Goal: Information Seeking & Learning: Learn about a topic

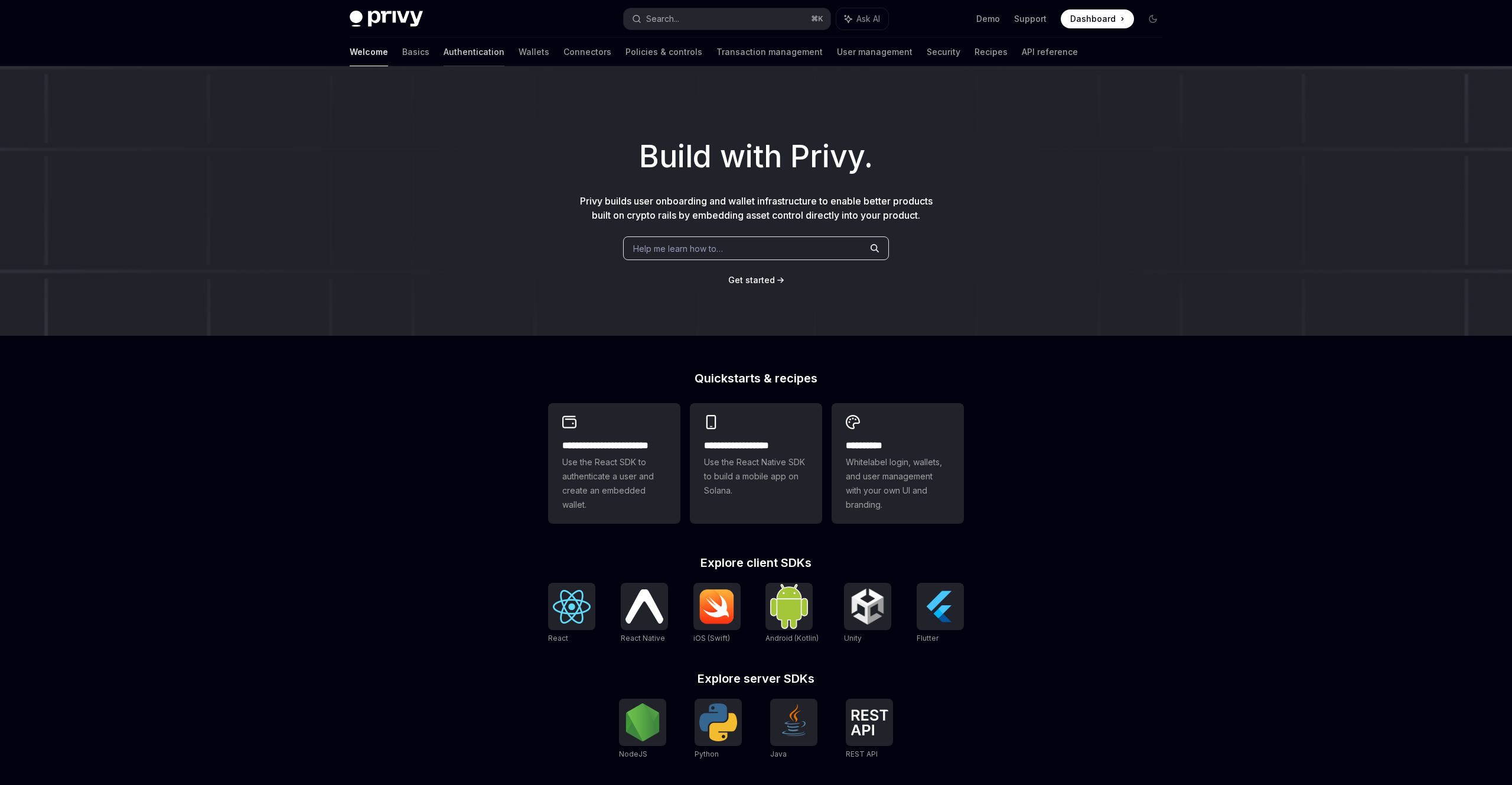
click at [443, 50] on link "Authentication" at bounding box center [474, 52] width 61 height 28
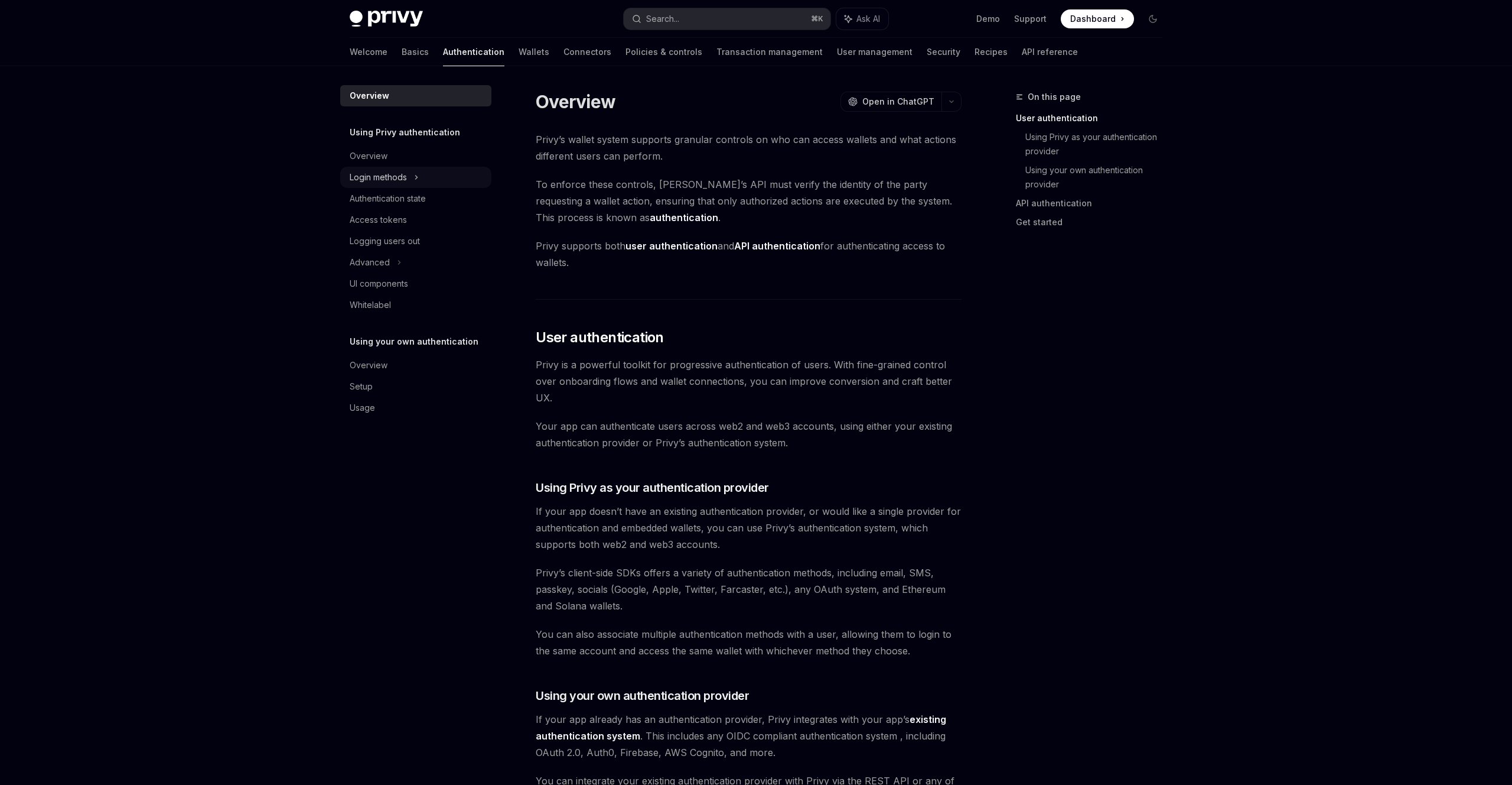
click at [377, 180] on div "Login methods" at bounding box center [377, 177] width 57 height 14
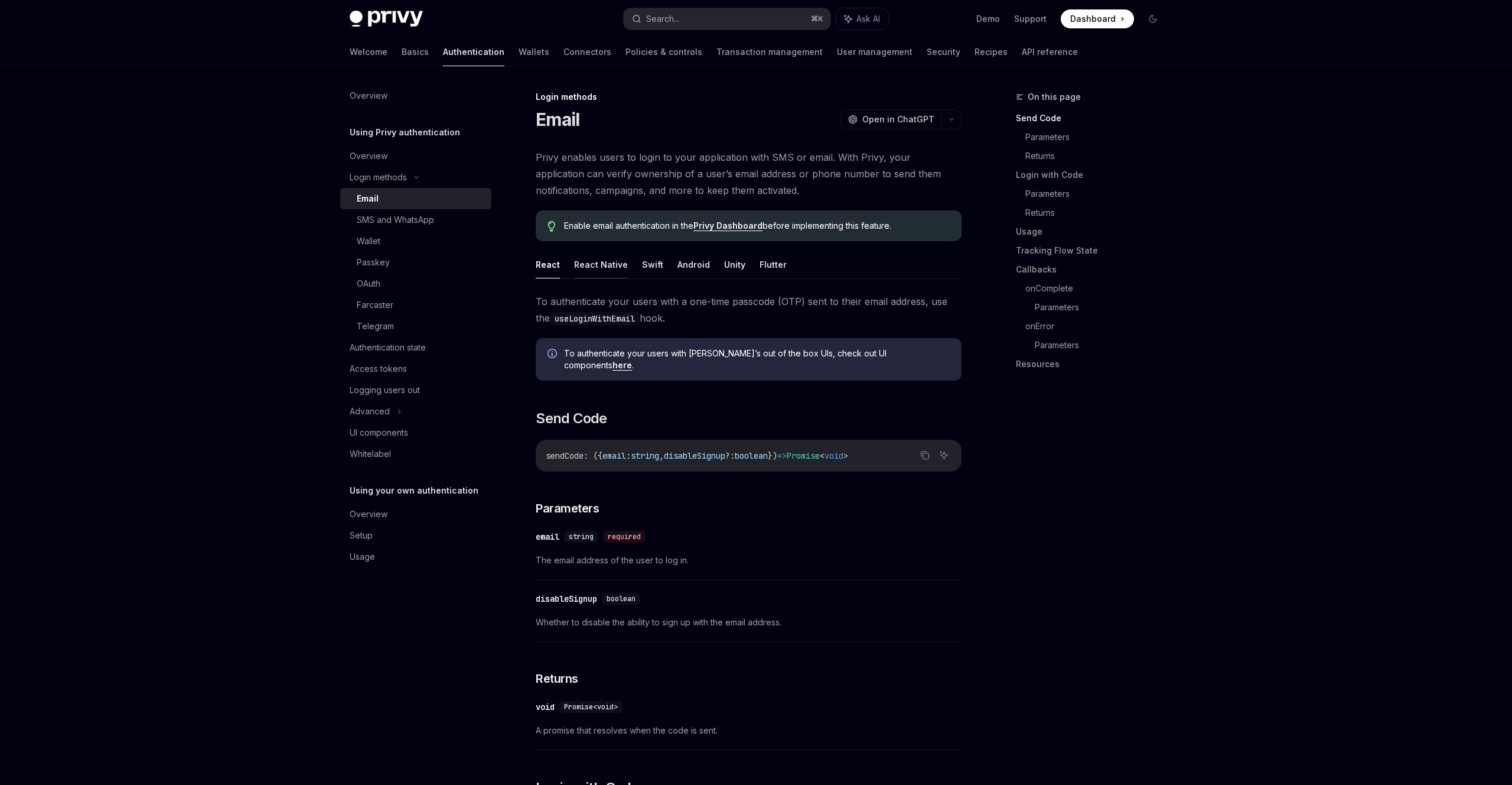
click at [581, 263] on button "React Native" at bounding box center [601, 264] width 53 height 27
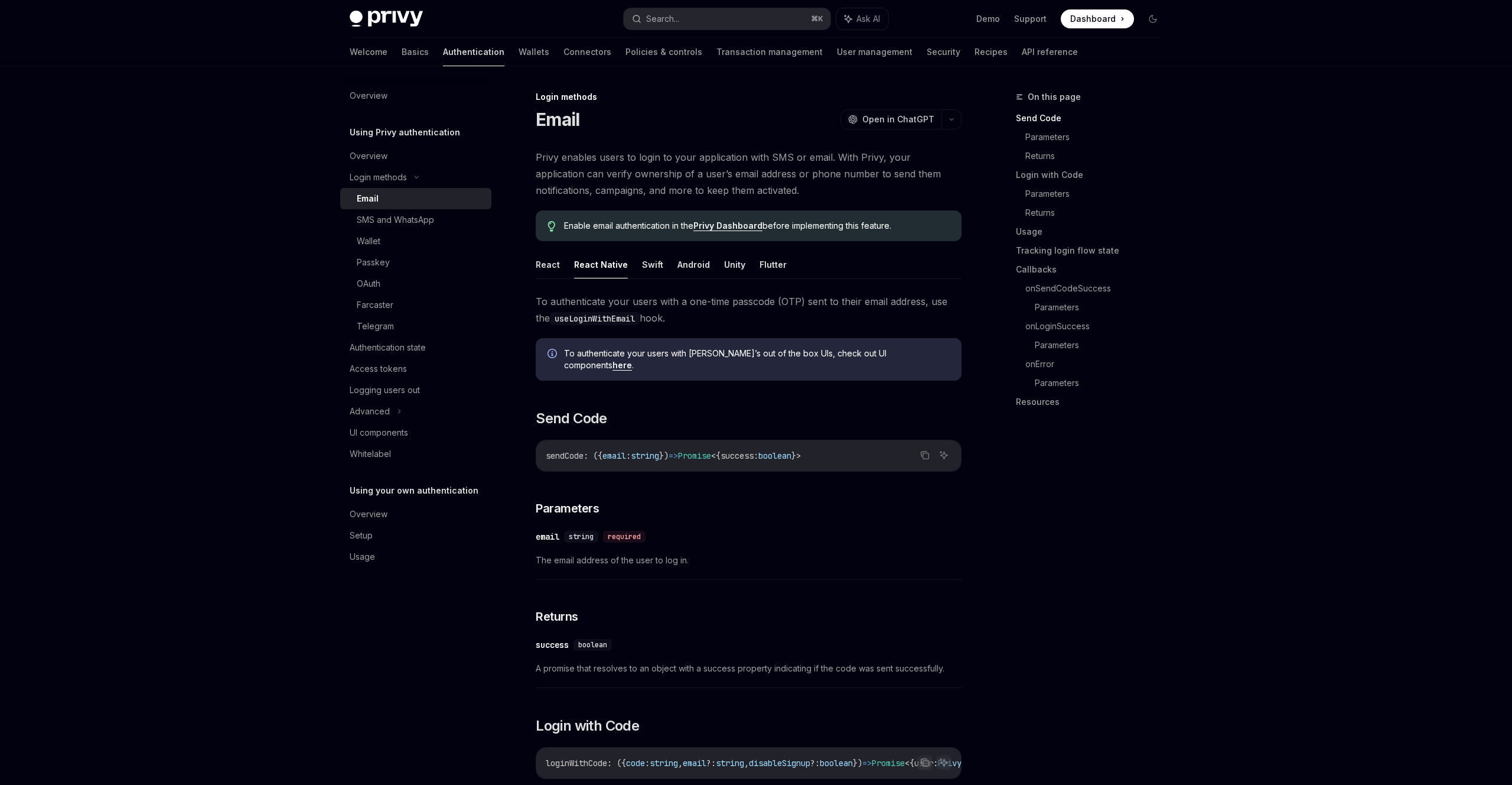
click at [443, 49] on link "Authentication" at bounding box center [473, 52] width 62 height 28
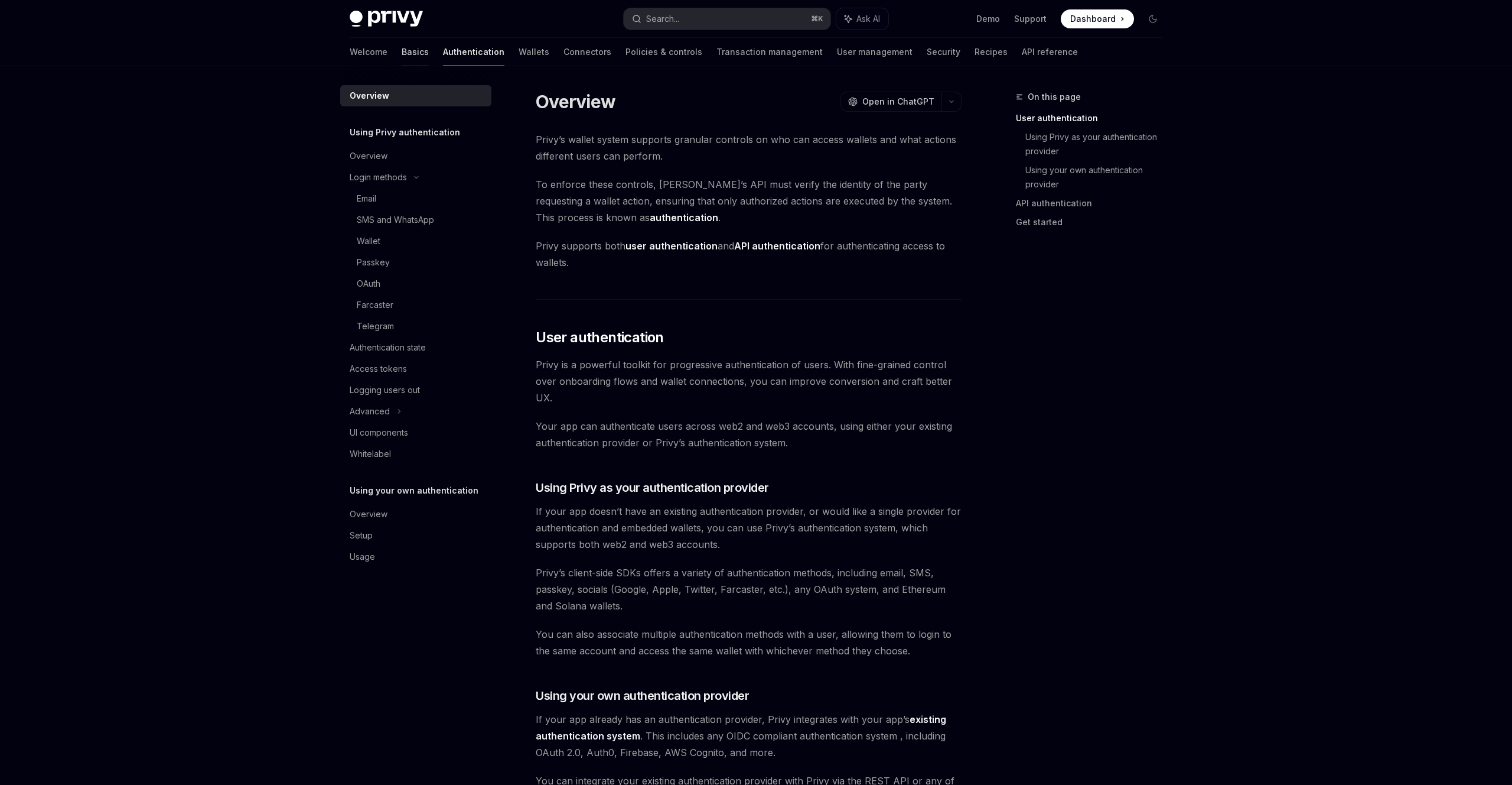
click at [402, 57] on link "Basics" at bounding box center [415, 52] width 27 height 28
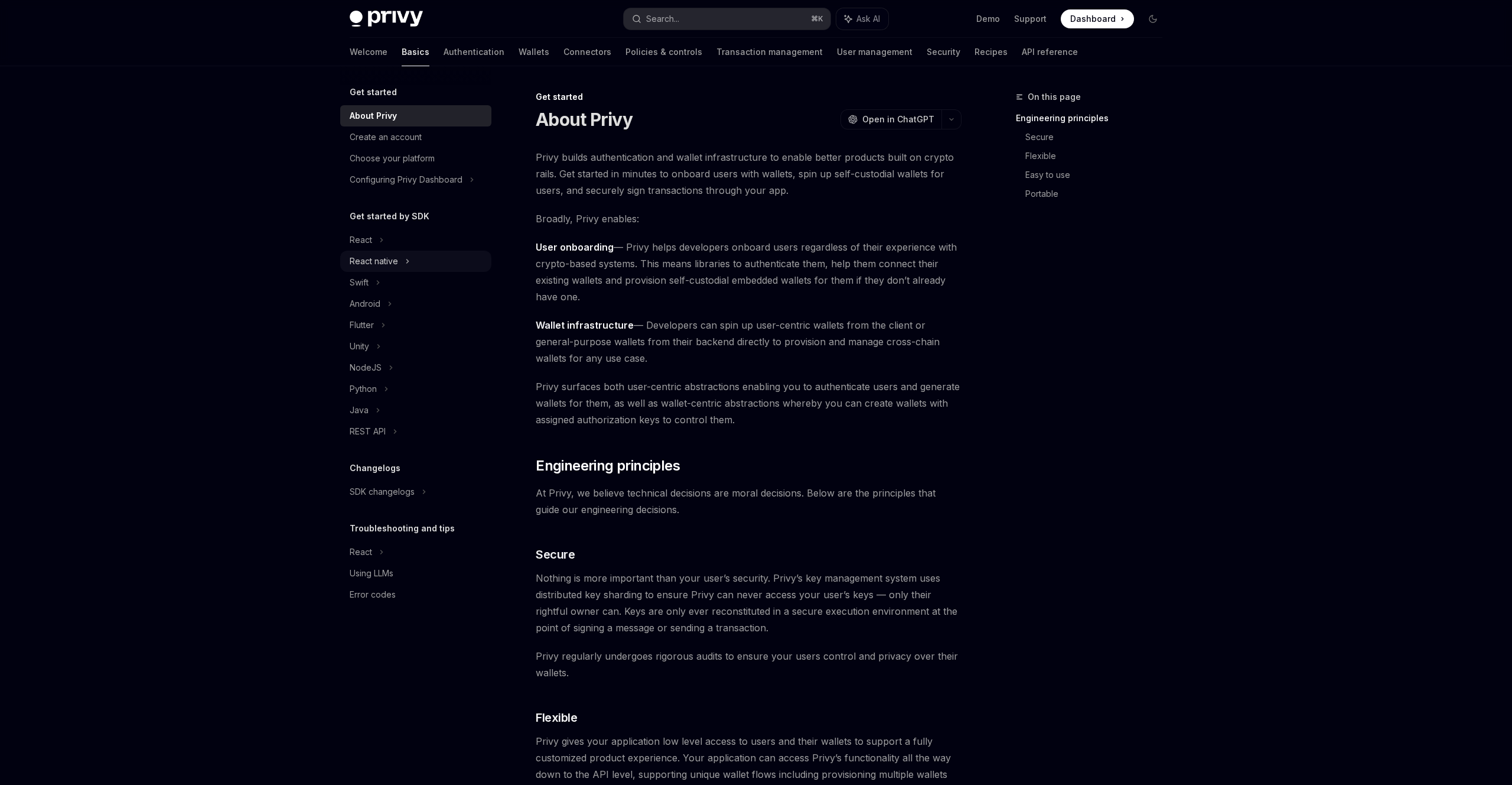
click at [376, 268] on div "React native" at bounding box center [373, 260] width 48 height 14
type textarea "*"
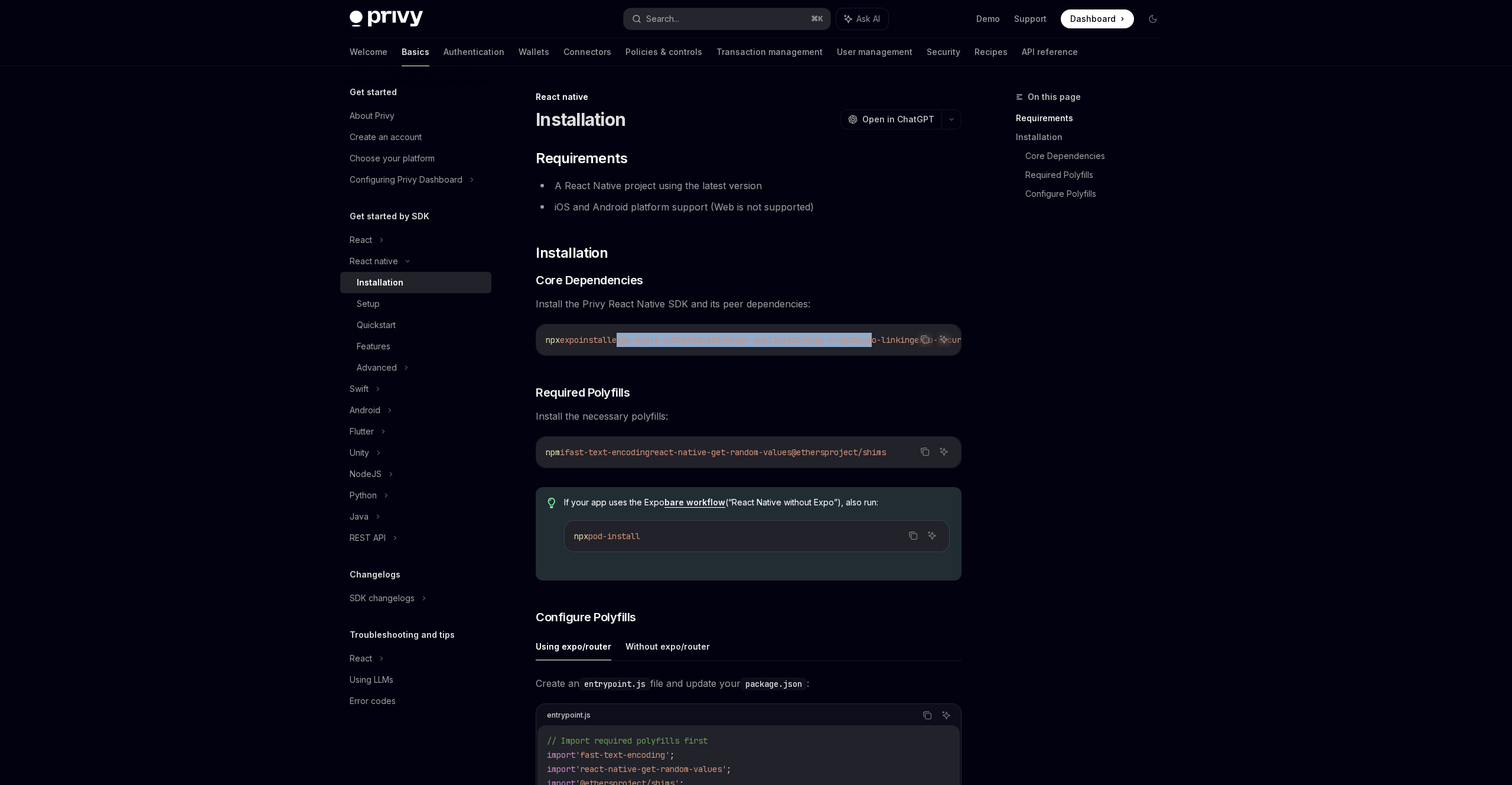
drag, startPoint x: 628, startPoint y: 340, endPoint x: 911, endPoint y: 341, distance: 283.0
click at [911, 341] on span "npx expo install expo-apple-authentication expo-application expo-crypto expo-li…" at bounding box center [1013, 340] width 935 height 10
click at [920, 340] on icon "Copy the contents from the code block" at bounding box center [925, 339] width 10 height 10
click at [921, 453] on icon "Copy the contents from the code block" at bounding box center [924, 450] width 6 height 5
click at [1049, 358] on div "On this page Requirements Installation Core Dependencies Required Polyfills Con…" at bounding box center [1082, 437] width 179 height 695
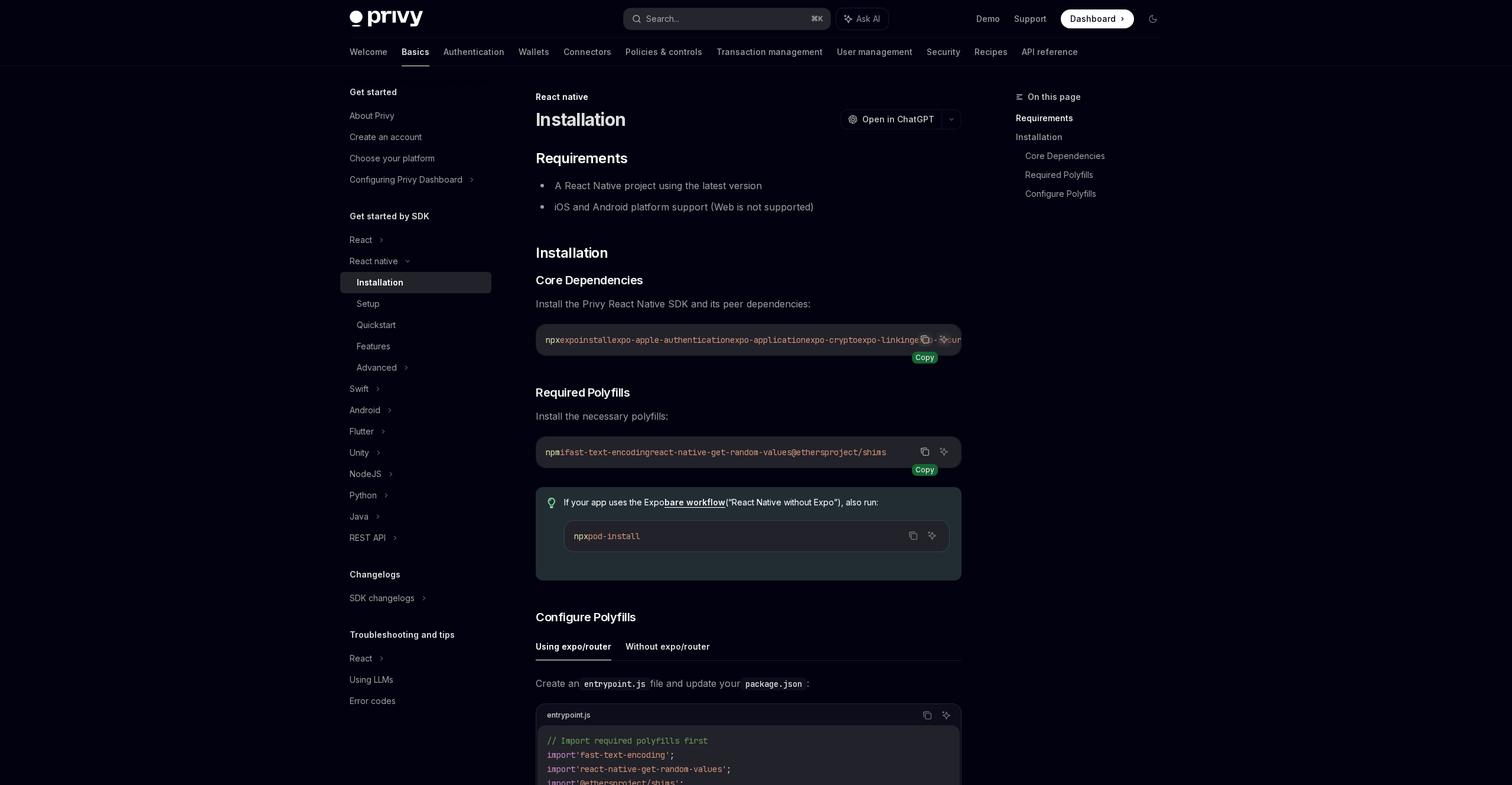
click at [924, 342] on icon "Copy the contents from the code block" at bounding box center [926, 341] width 6 height 6
click at [743, 211] on li "iOS and Android platform support (Web is not supported)" at bounding box center [748, 207] width 426 height 16
click at [725, 16] on button "Search... ⌘ K" at bounding box center [727, 19] width 207 height 22
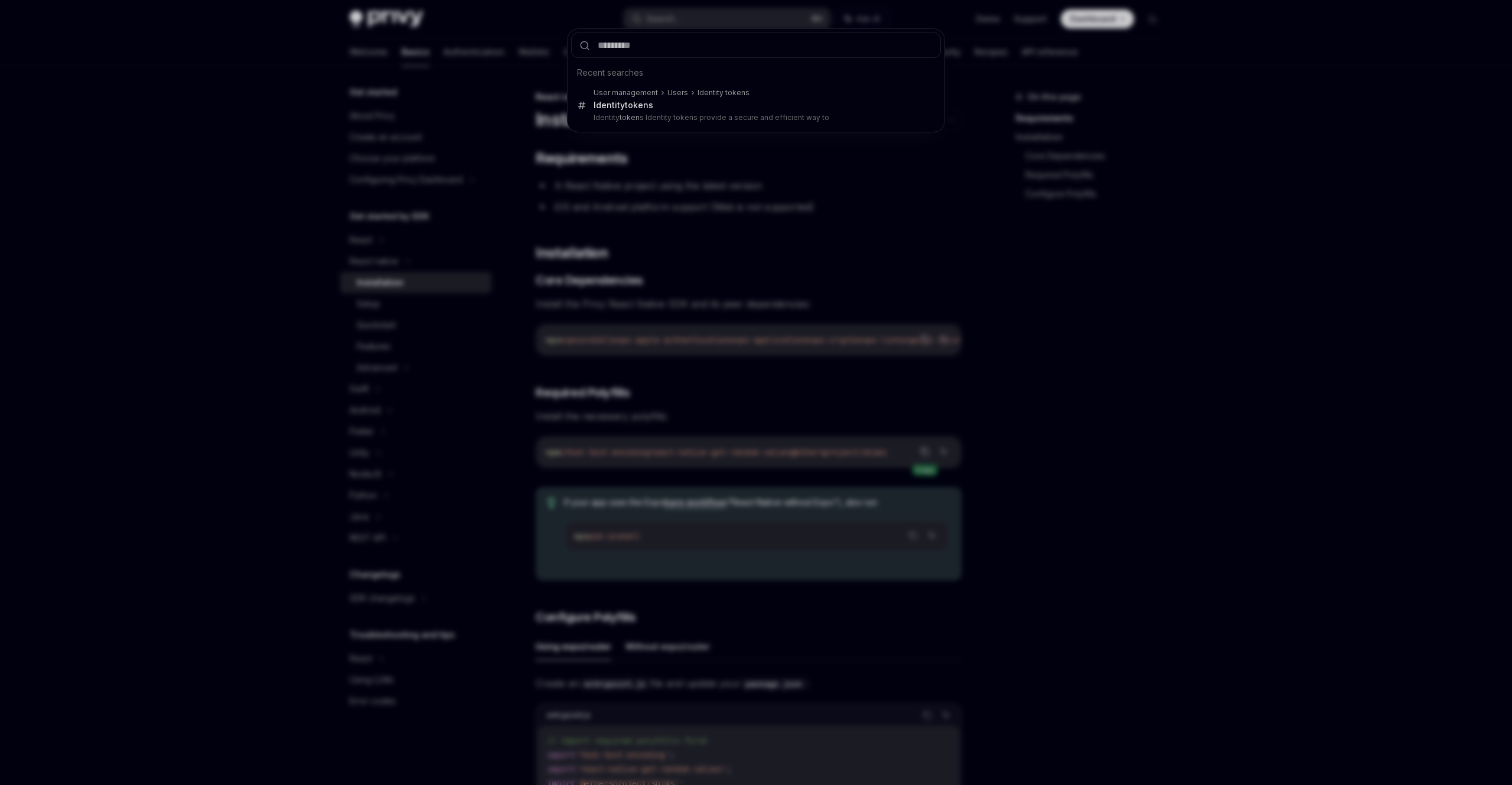
type input "**********"
click at [820, 437] on div "Recent searches User management Users Identity tokens Identity token s Identity…" at bounding box center [756, 392] width 1512 height 785
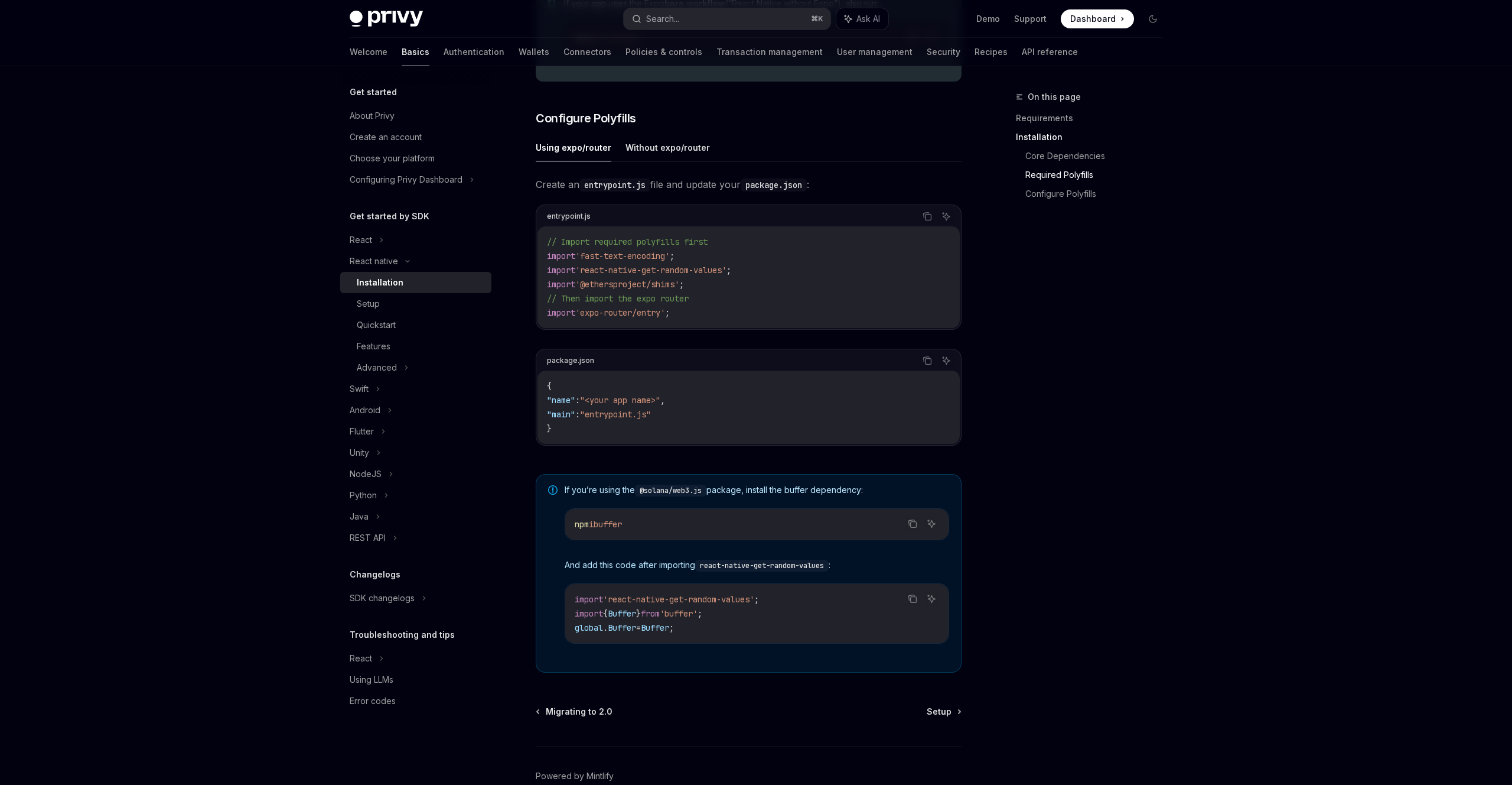
scroll to position [567, 0]
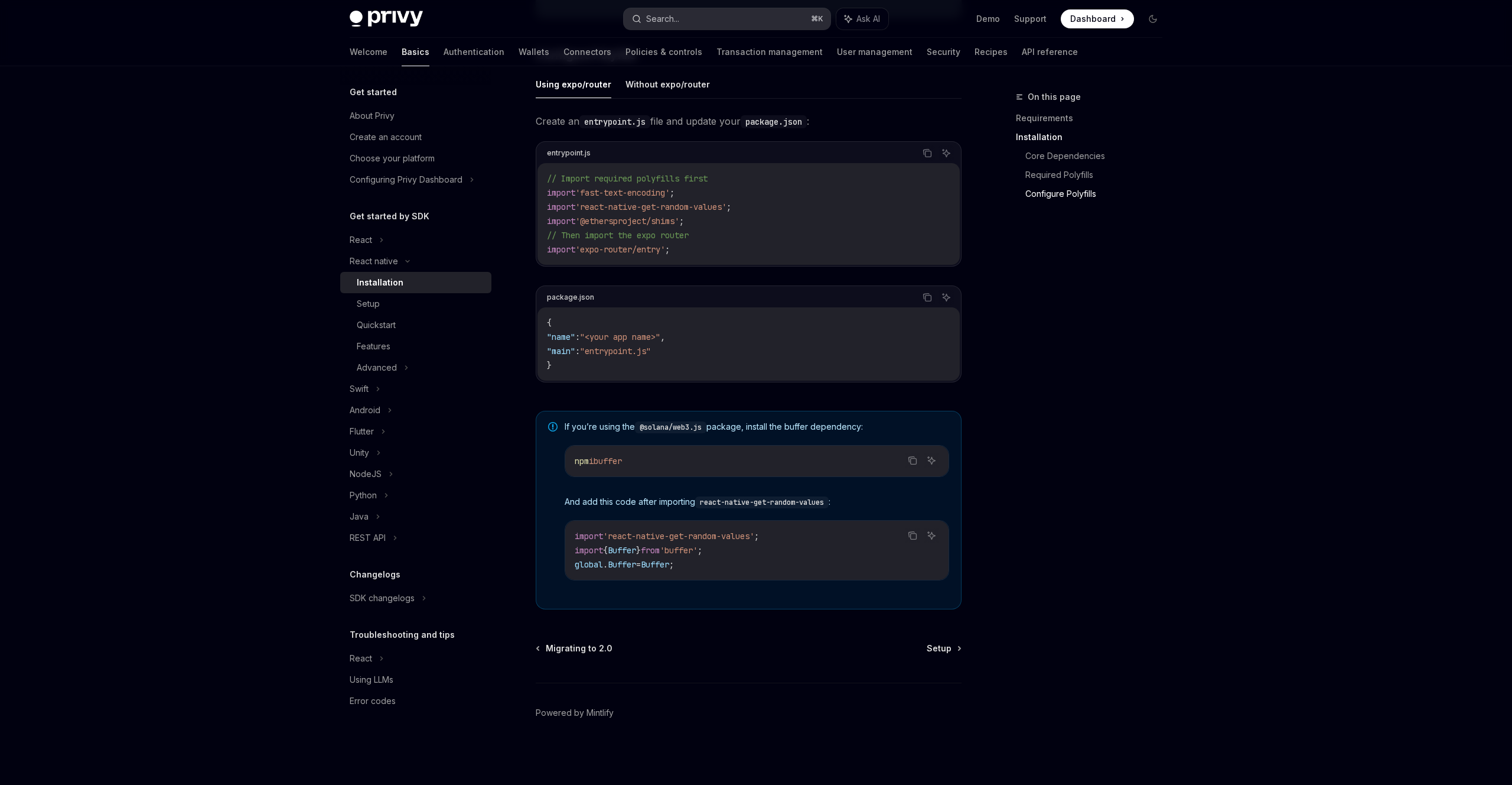
click at [668, 22] on div "Search..." at bounding box center [662, 19] width 33 height 14
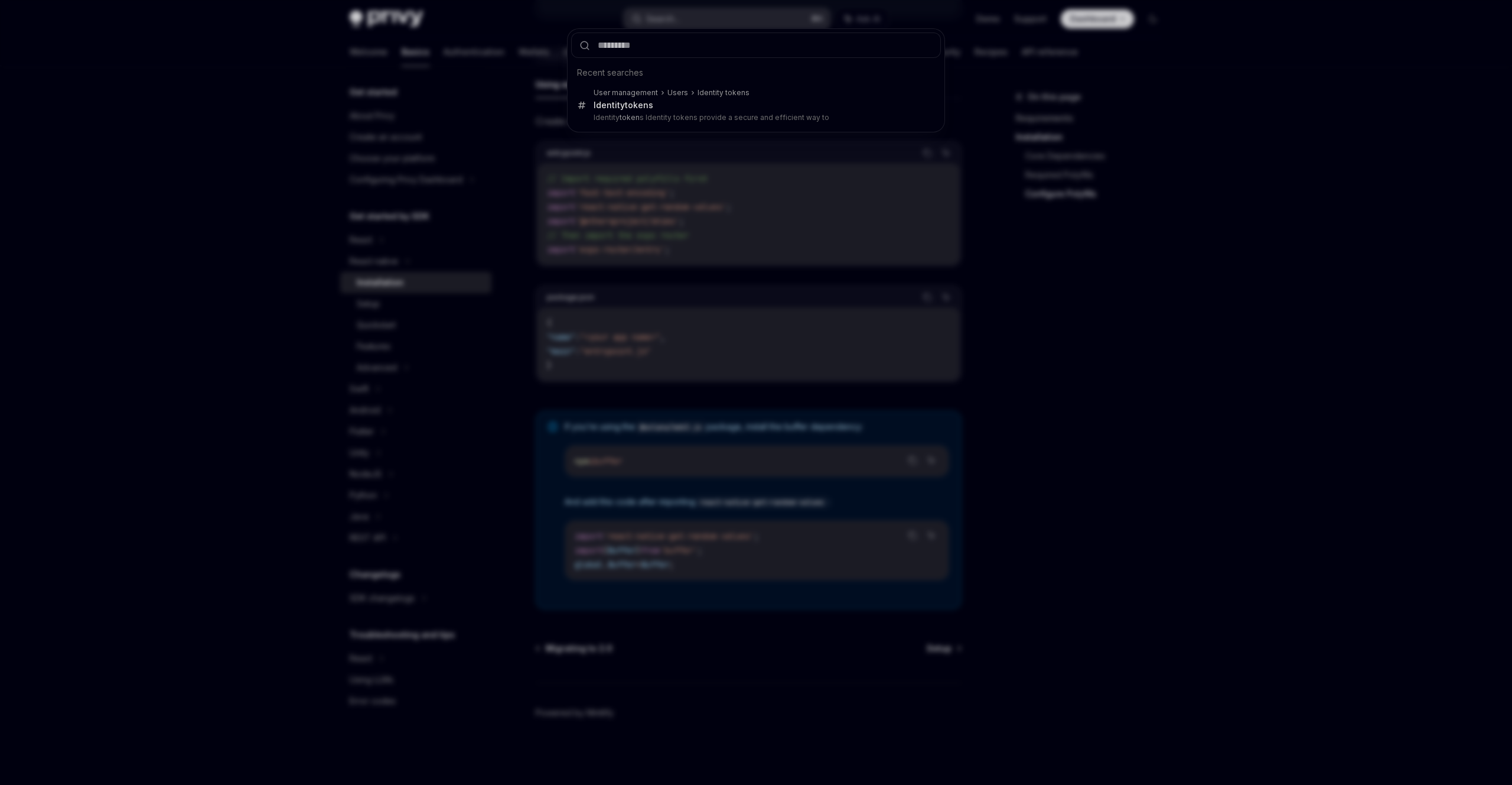
type input "**********"
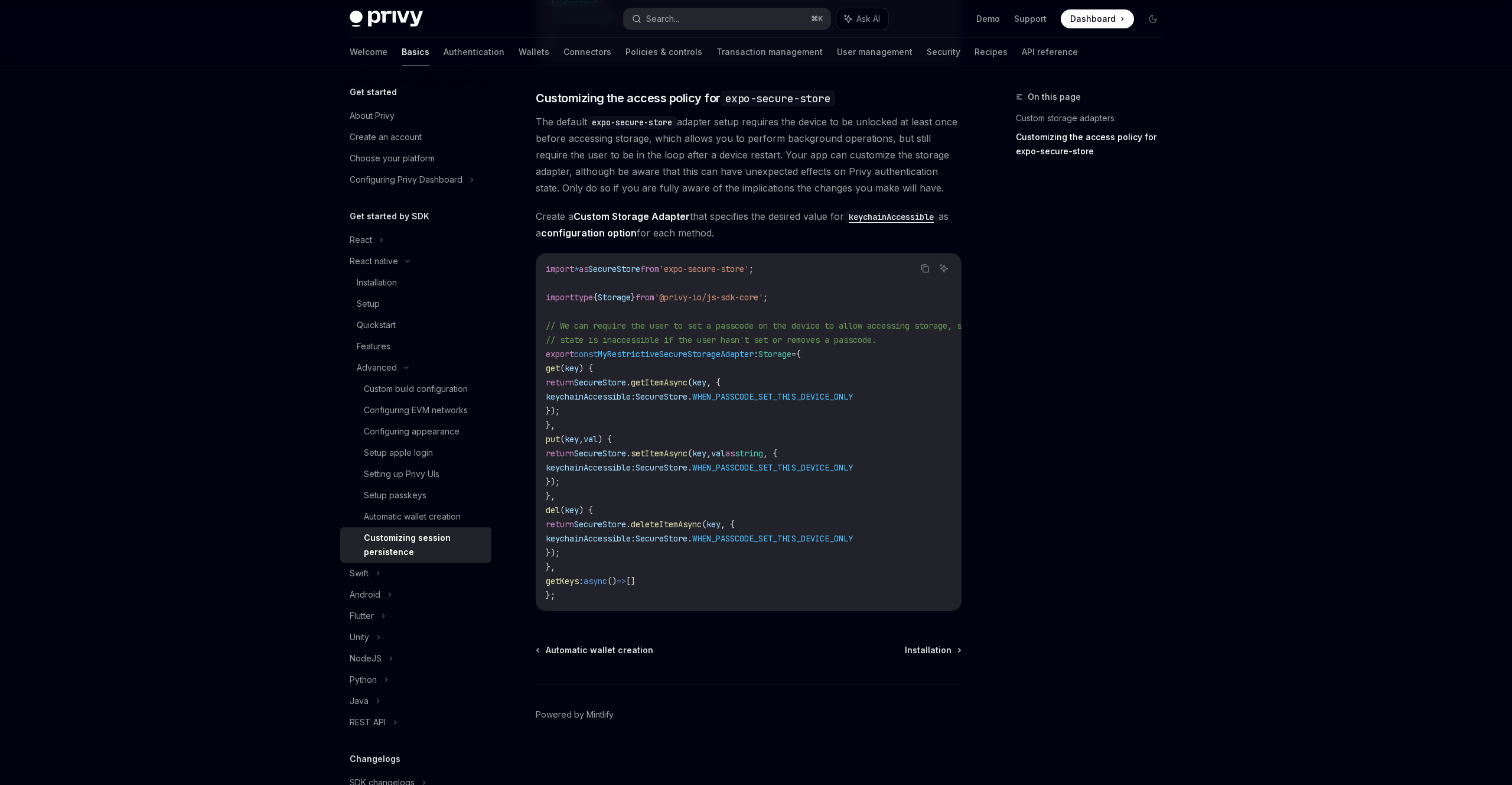
scroll to position [539, 0]
click at [937, 649] on span "Installation" at bounding box center [928, 648] width 47 height 12
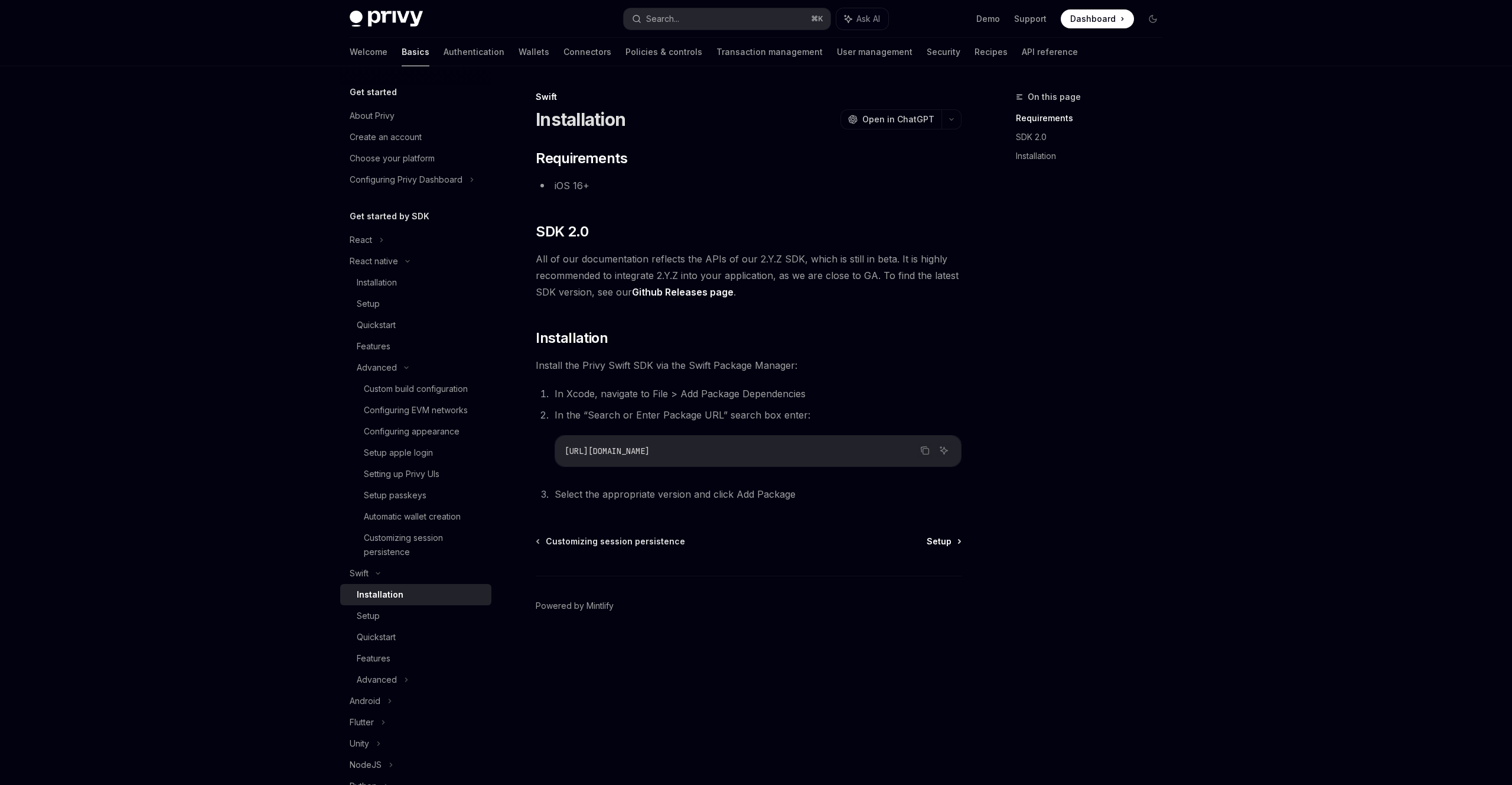
click at [946, 542] on span "Setup" at bounding box center [939, 542] width 24 height 12
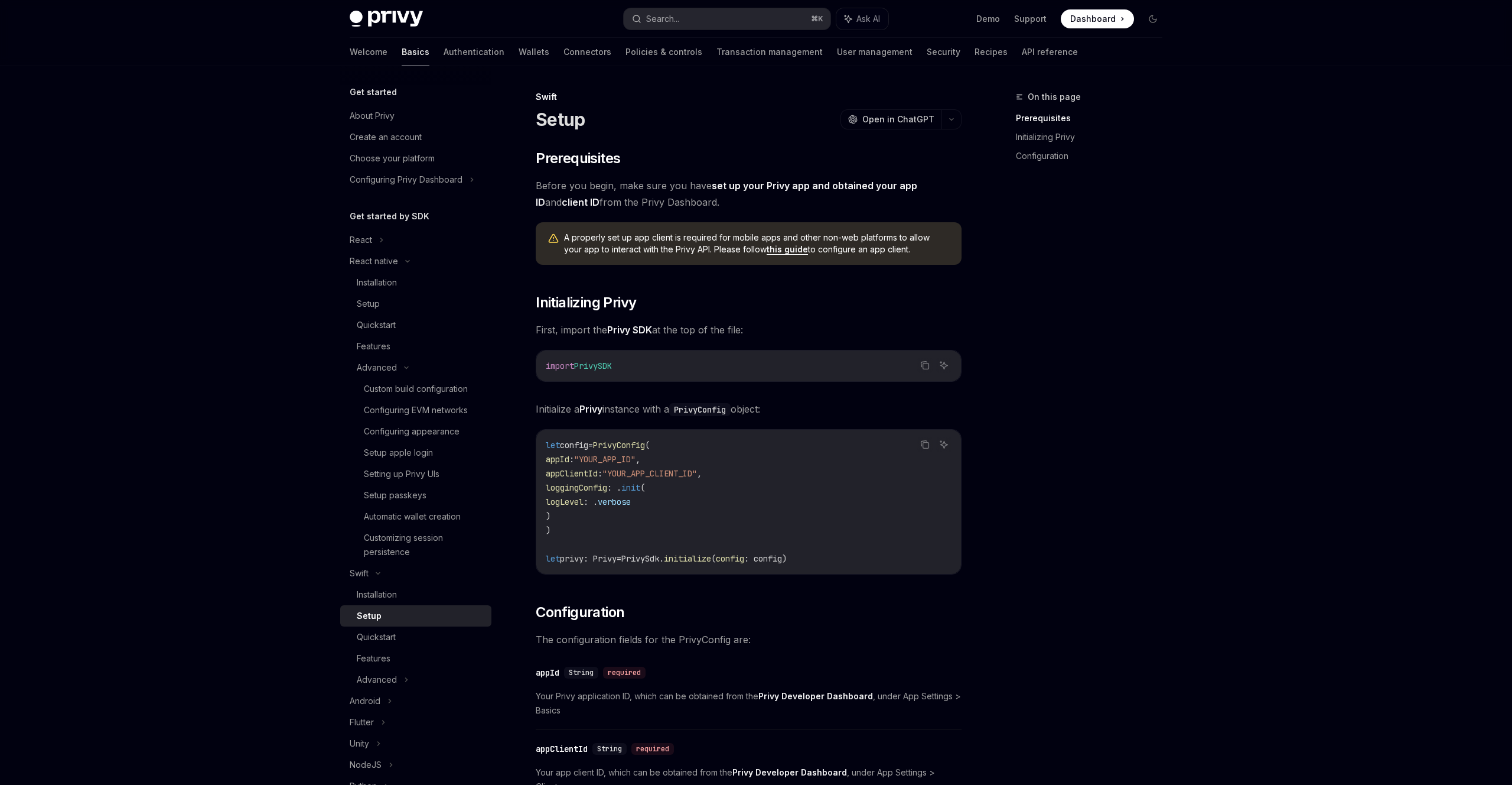
scroll to position [373, 0]
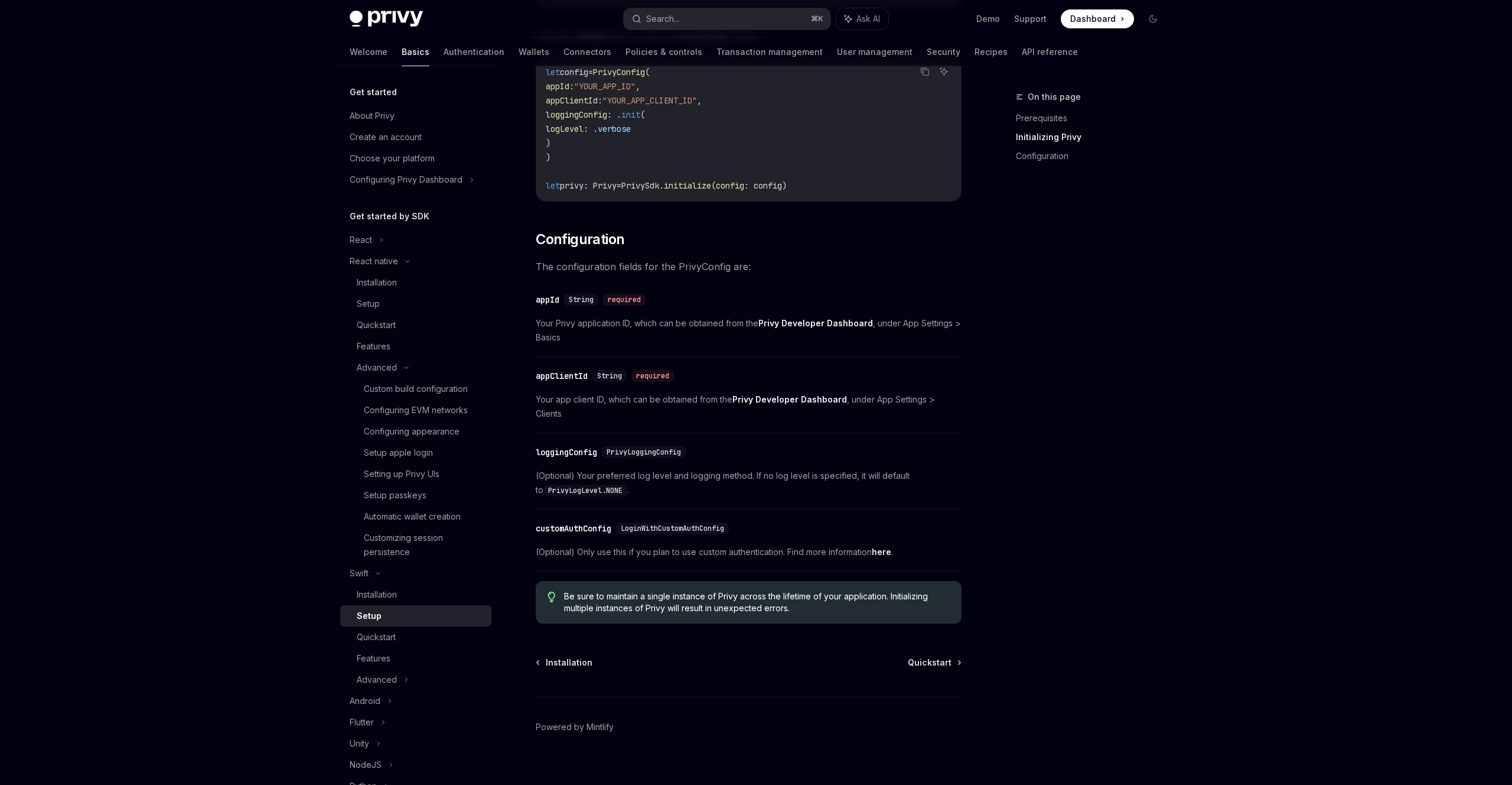
click at [926, 663] on div "Installation Quickstart Powered by Mintlify" at bounding box center [748, 728] width 426 height 142
click at [412, 674] on div "Advanced" at bounding box center [416, 680] width 151 height 22
type textarea "*"
